Goal: Information Seeking & Learning: Learn about a topic

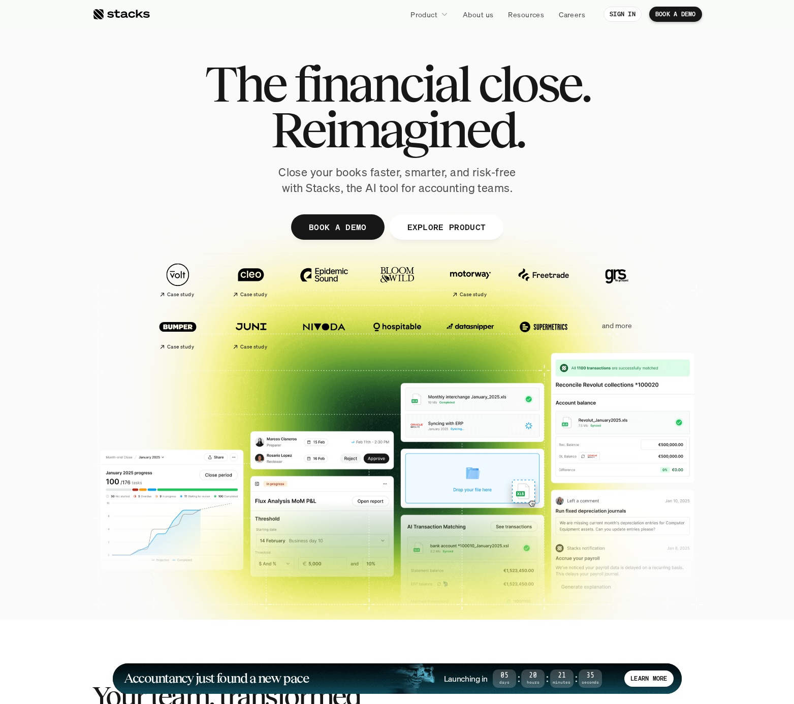
click at [618, 327] on p "and more" at bounding box center [617, 326] width 63 height 9
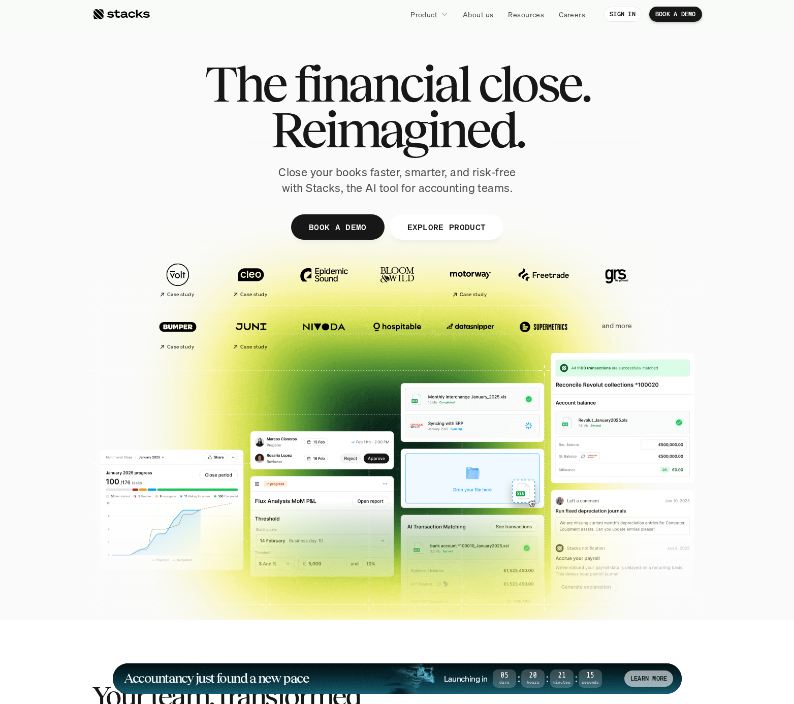
click at [645, 683] on div "LEARN MORE" at bounding box center [649, 679] width 49 height 16
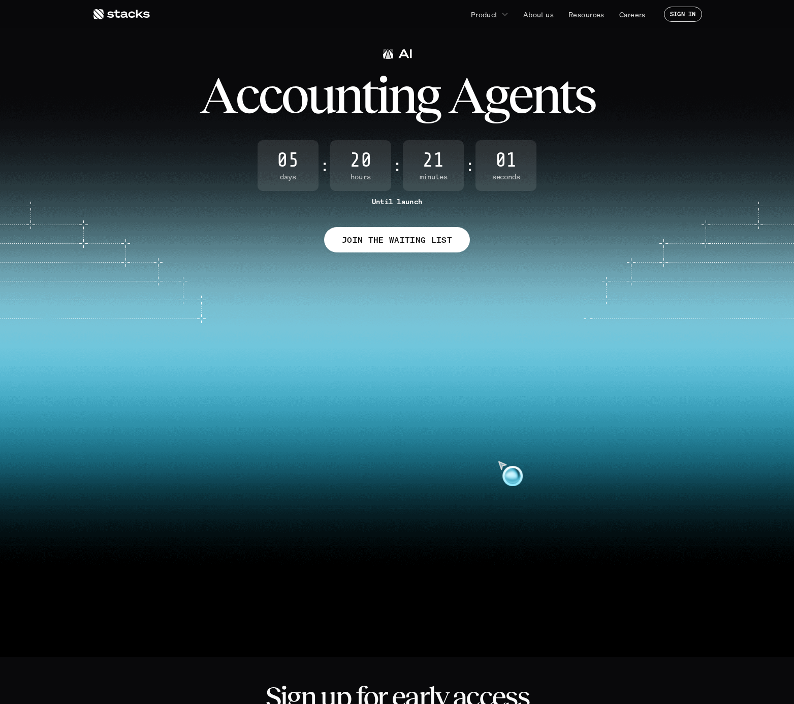
drag, startPoint x: 506, startPoint y: 473, endPoint x: 353, endPoint y: 490, distance: 154.5
click at [353, 490] on video at bounding box center [397, 458] width 778 height 331
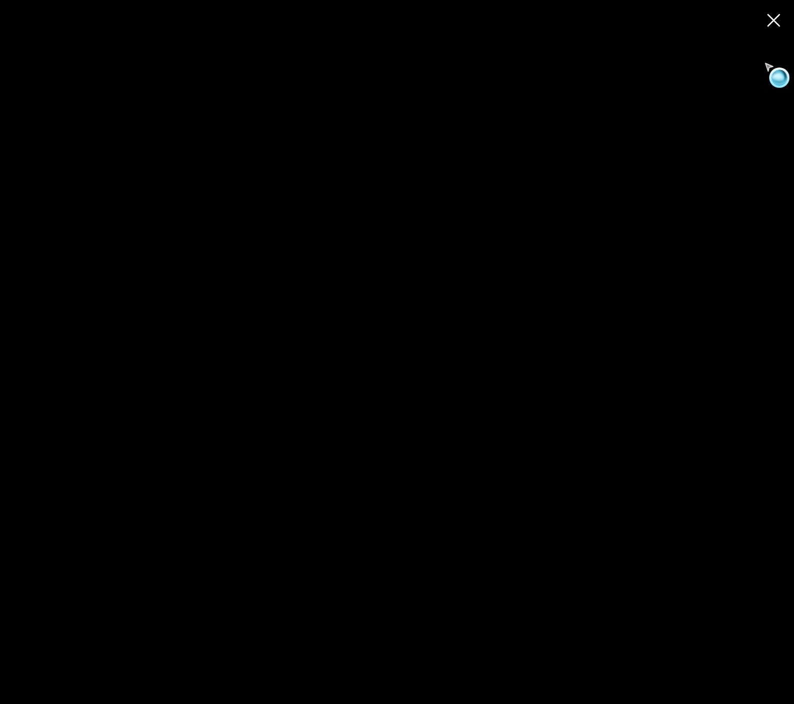
click at [776, 23] on use at bounding box center [774, 20] width 14 height 14
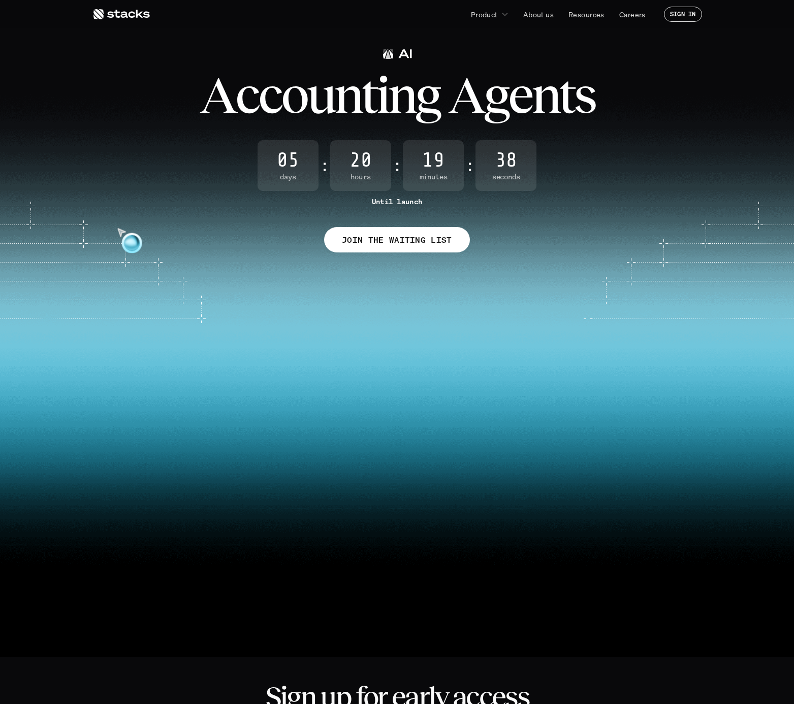
drag, startPoint x: 104, startPoint y: 218, endPoint x: 172, endPoint y: 263, distance: 81.5
click at [172, 263] on div "A c c o u n t i n g A g e n t s 05 Days : 20 Hours : 19 Minutes : 38 Seconds Un…" at bounding box center [397, 322] width 794 height 645
